Goal: Book appointment/travel/reservation

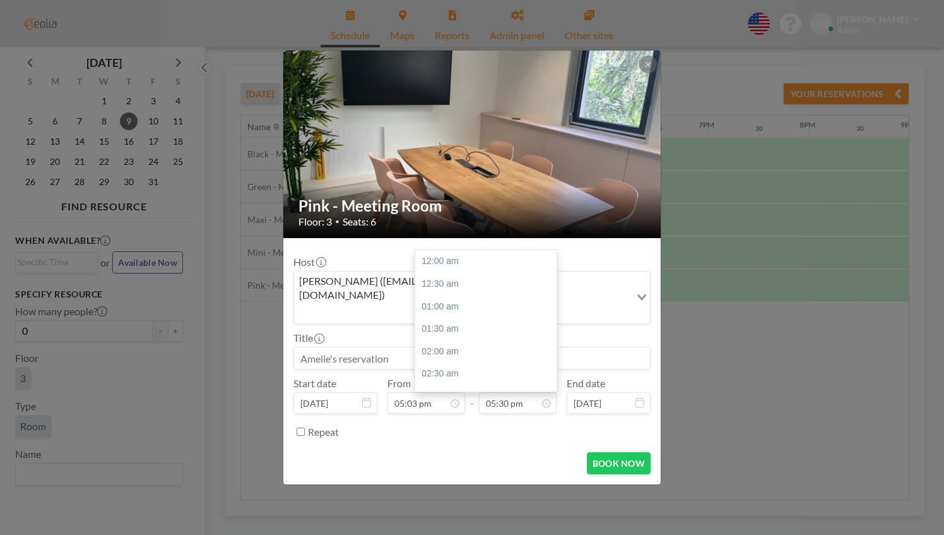
scroll to position [787, 0]
click at [429, 392] on input "05:03 pm" at bounding box center [427, 402] width 78 height 21
click at [391, 273] on div "06:00 pm" at bounding box center [462, 284] width 148 height 23
type input "06:00 pm"
type input "06:30 pm"
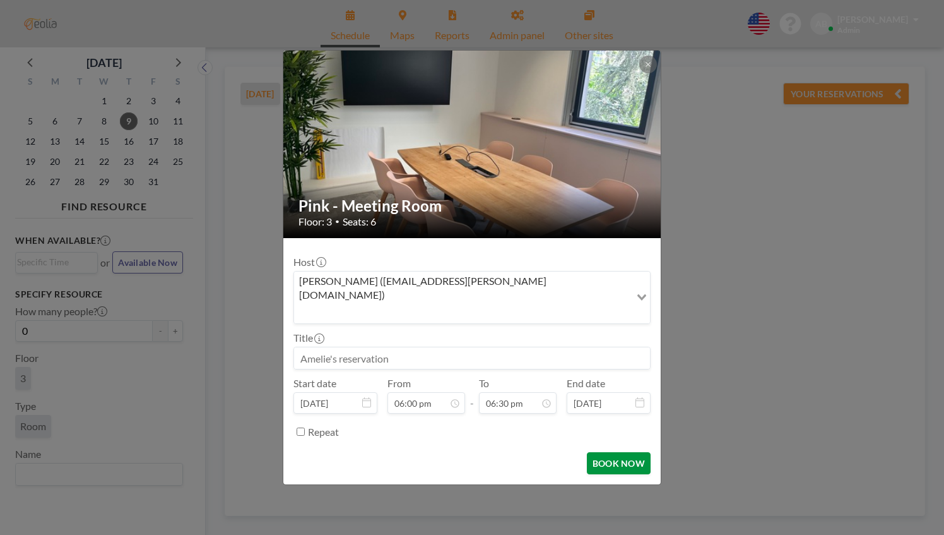
click at [614, 452] on button "BOOK NOW" at bounding box center [619, 463] width 64 height 22
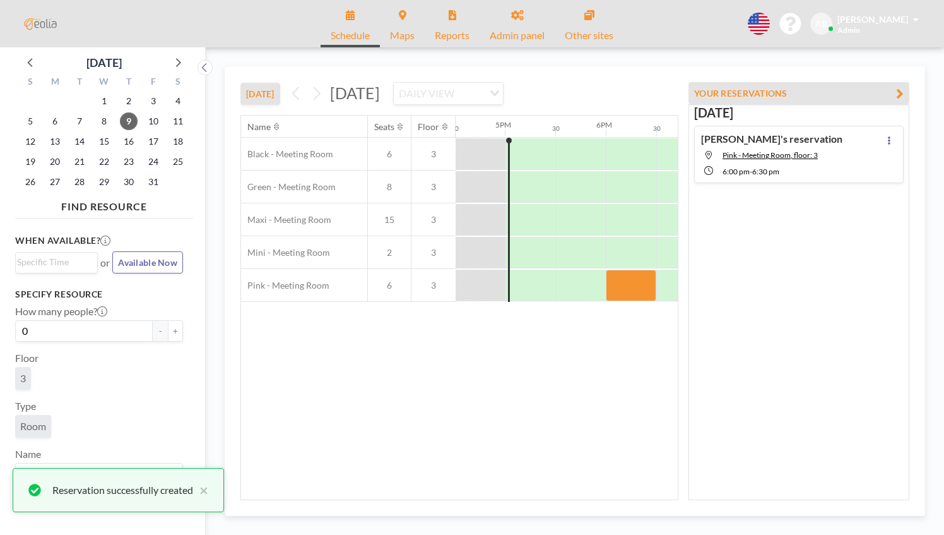
scroll to position [0, 1767]
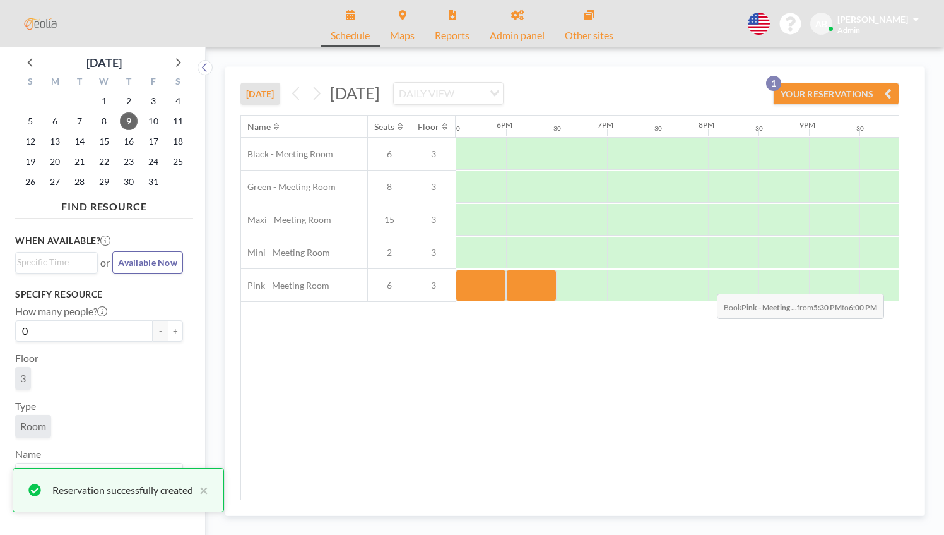
click at [486, 283] on div at bounding box center [481, 286] width 50 height 32
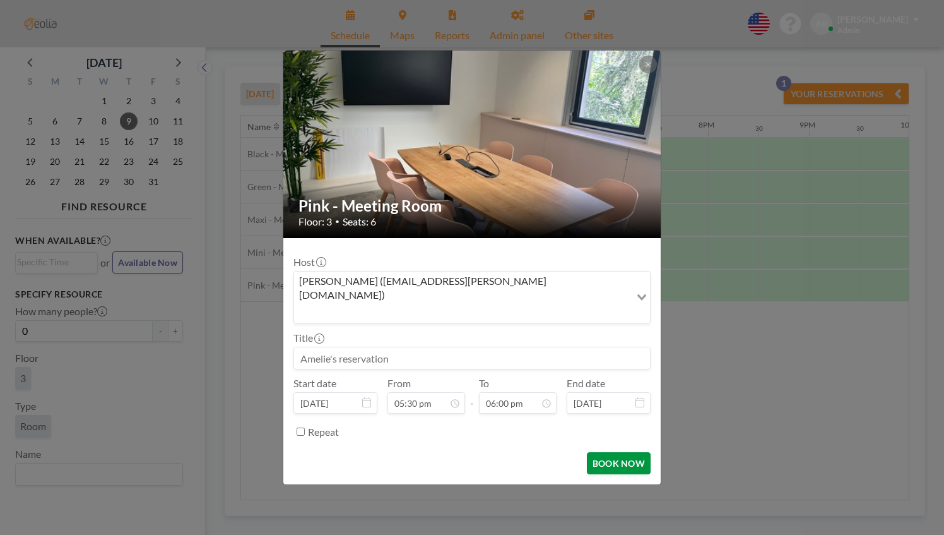
click at [624, 452] on button "BOOK NOW" at bounding box center [619, 463] width 64 height 22
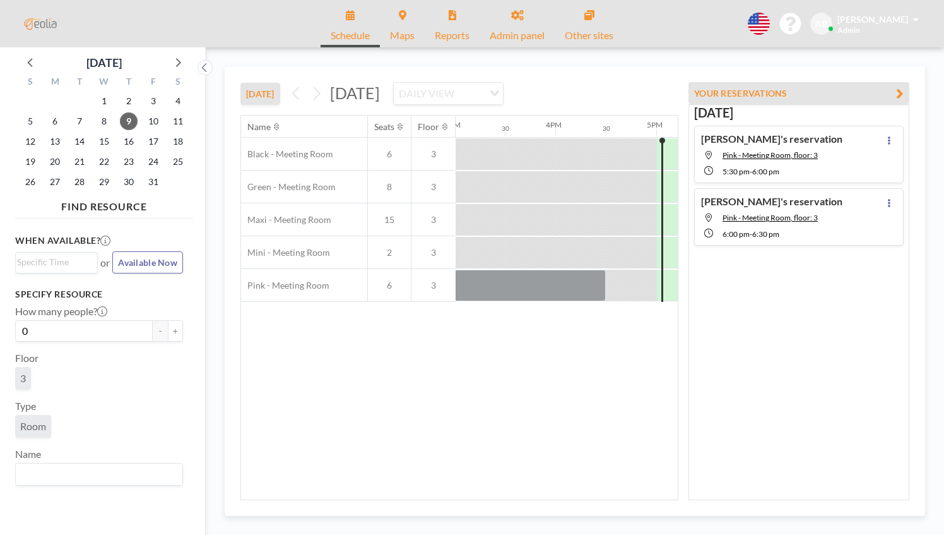
scroll to position [0, 1767]
